Goal: Check status: Check status

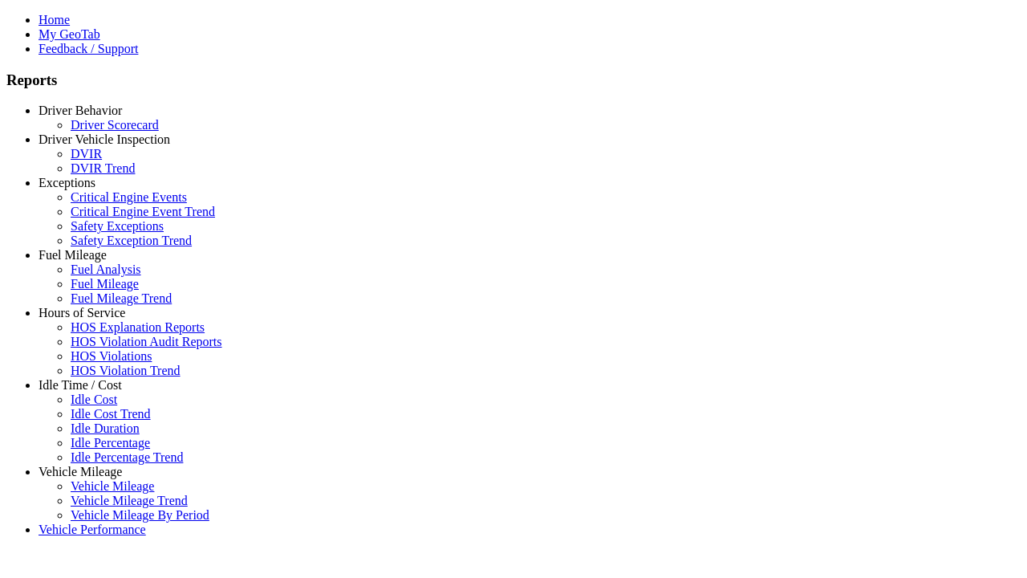
click at [92, 262] on link "Fuel Mileage" at bounding box center [73, 255] width 68 height 14
click at [104, 291] on link "Fuel Mileage" at bounding box center [105, 284] width 68 height 14
select select "**********"
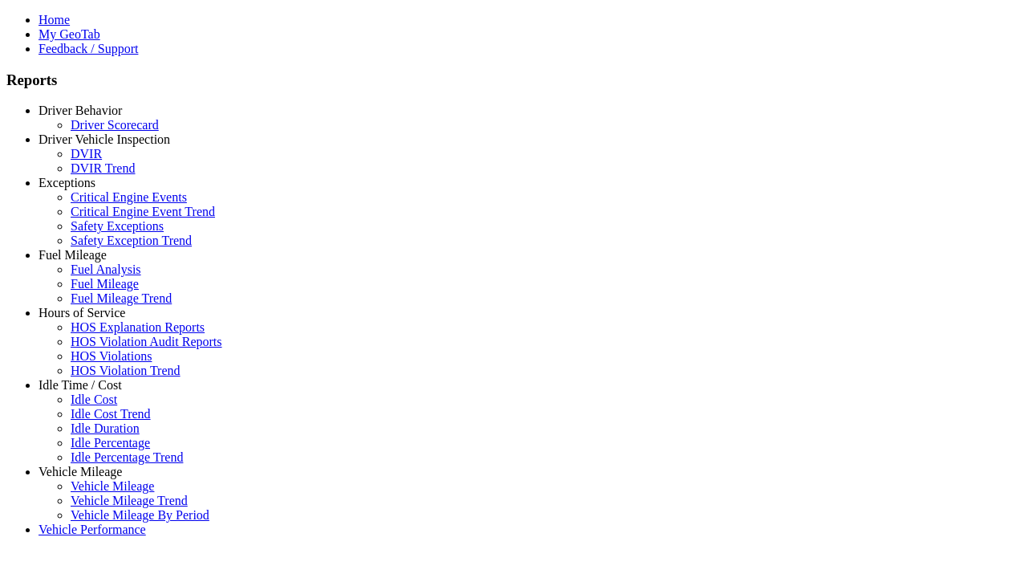
type input "**********"
